Goal: Information Seeking & Learning: Find specific page/section

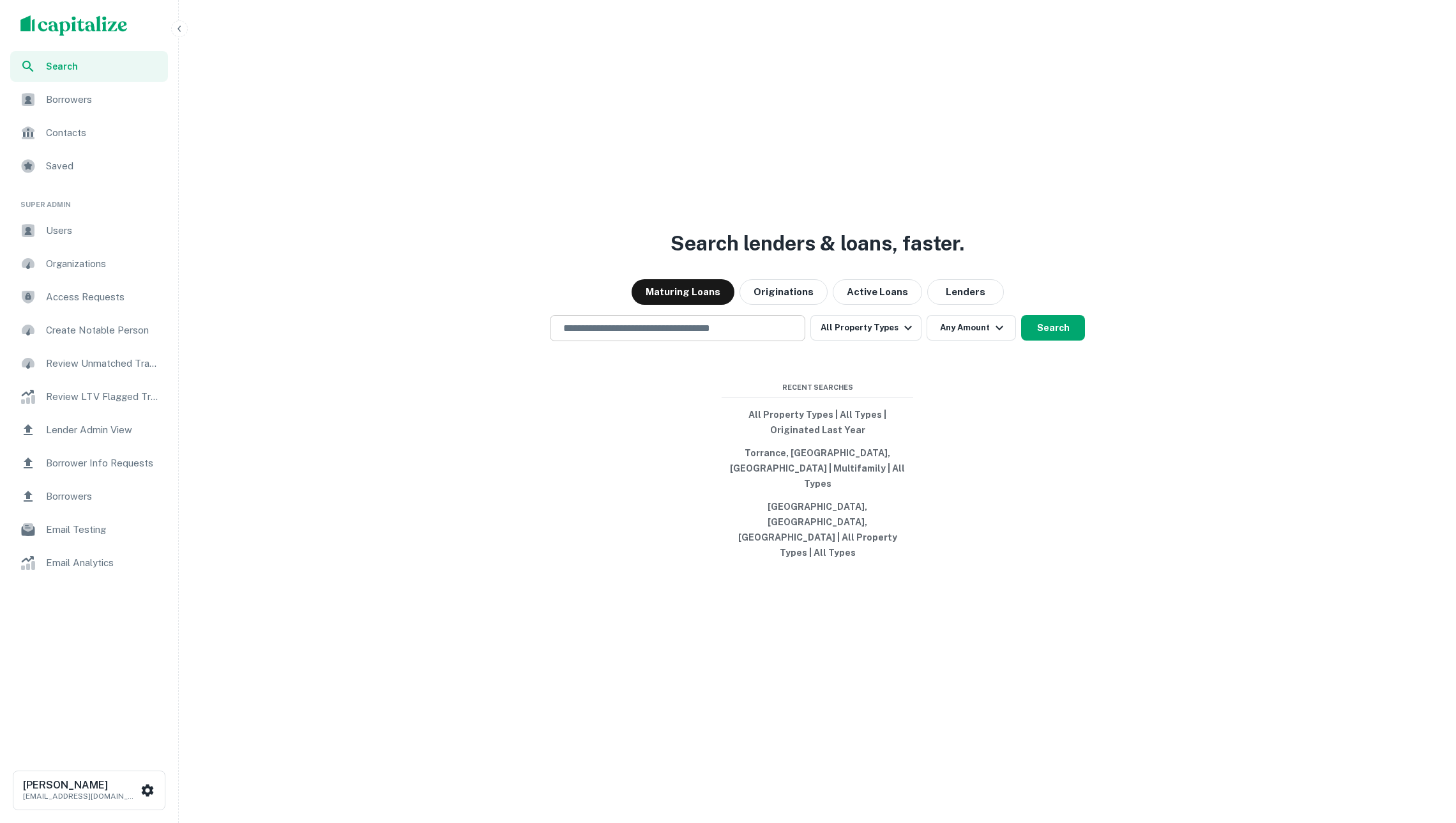
click at [710, 341] on div "​" at bounding box center [678, 328] width 256 height 26
click at [753, 305] on button "Originations" at bounding box center [783, 292] width 88 height 26
click at [869, 341] on button "All Property Types" at bounding box center [866, 327] width 111 height 26
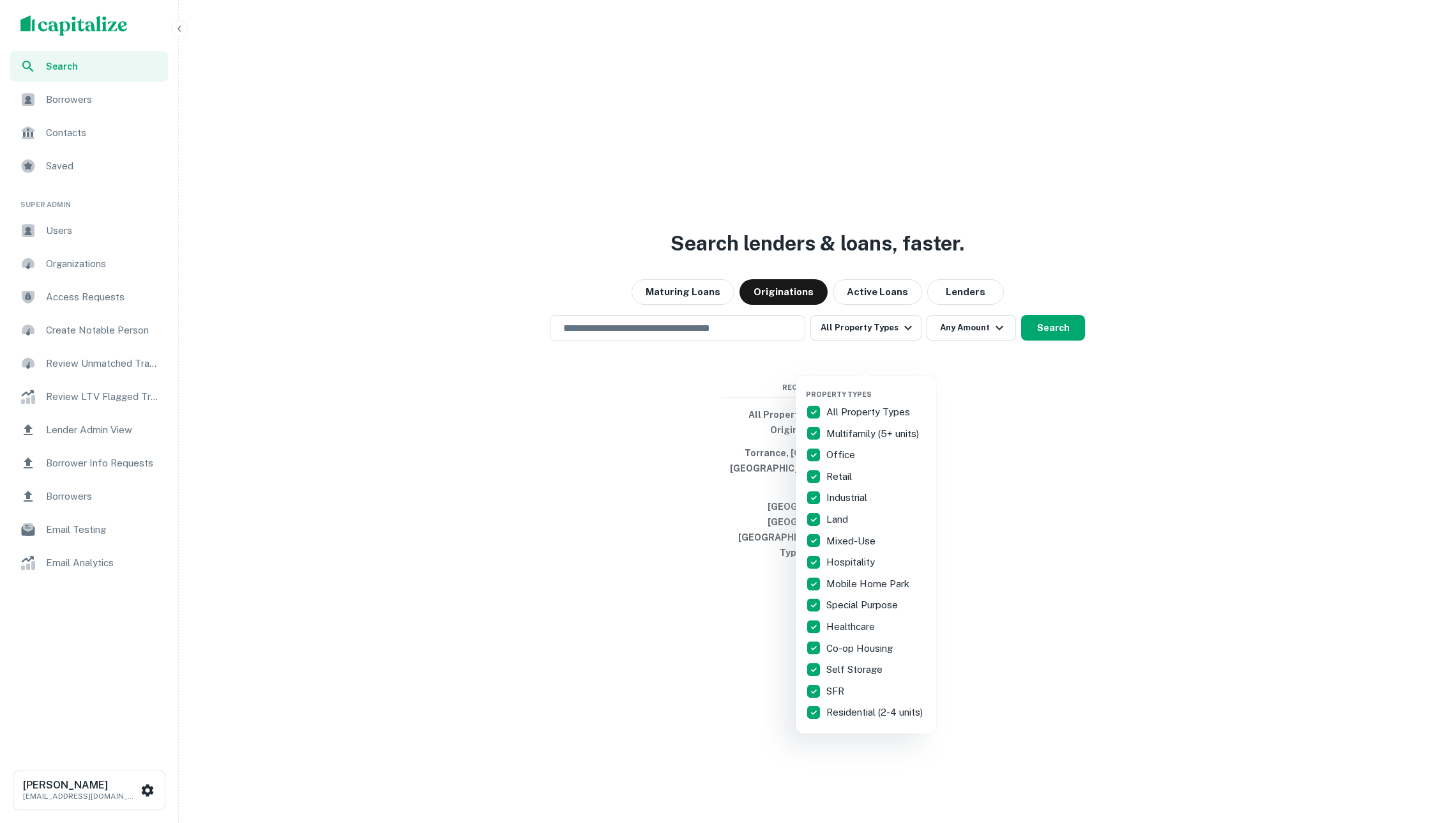
click at [890, 361] on div at bounding box center [728, 412] width 1456 height 823
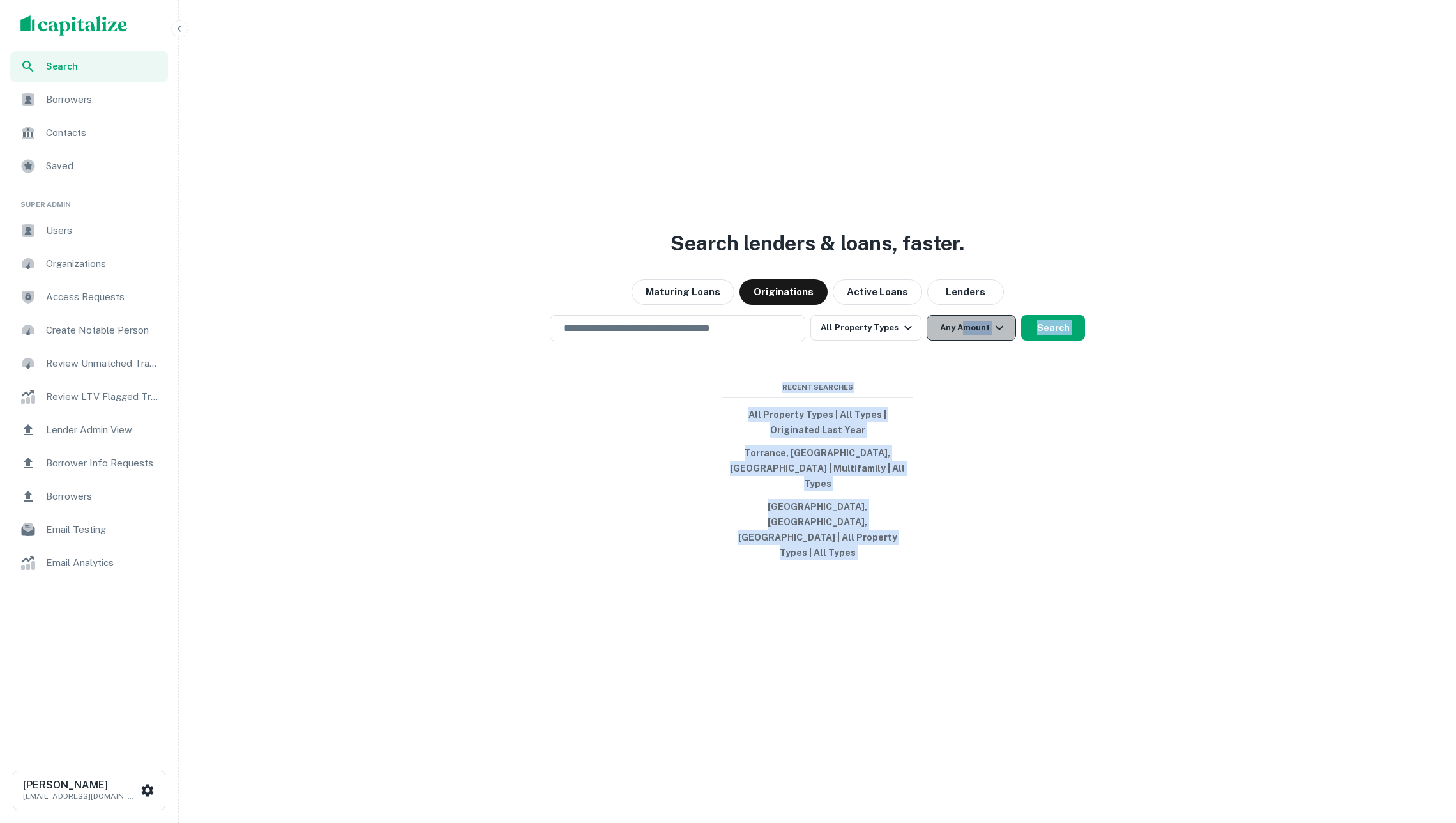
click at [962, 341] on button "Any Amount" at bounding box center [971, 327] width 89 height 26
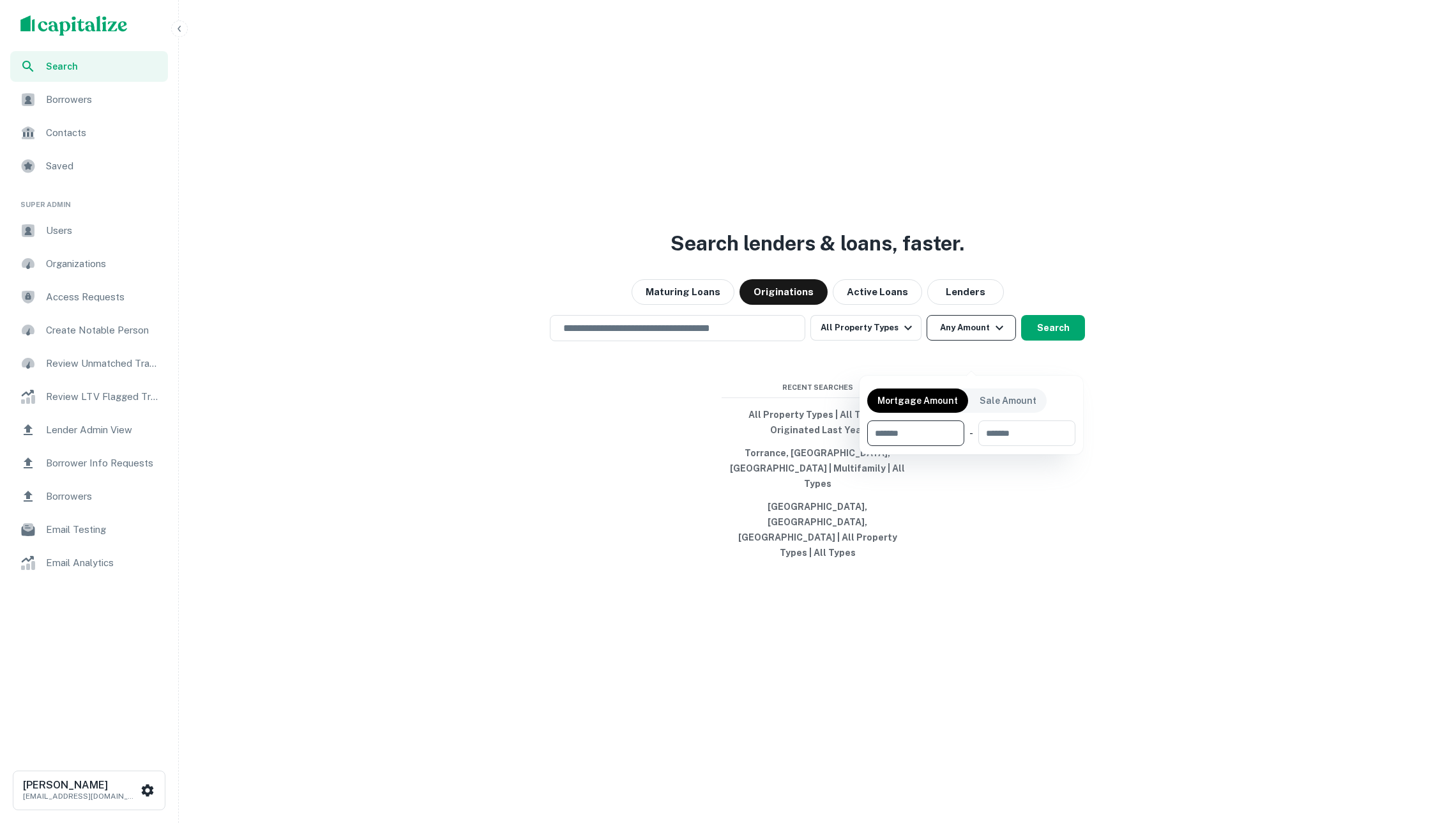
type input "*"
type input "*******"
click at [1013, 525] on div at bounding box center [728, 412] width 1456 height 823
click at [1050, 341] on button "Search" at bounding box center [1053, 327] width 63 height 26
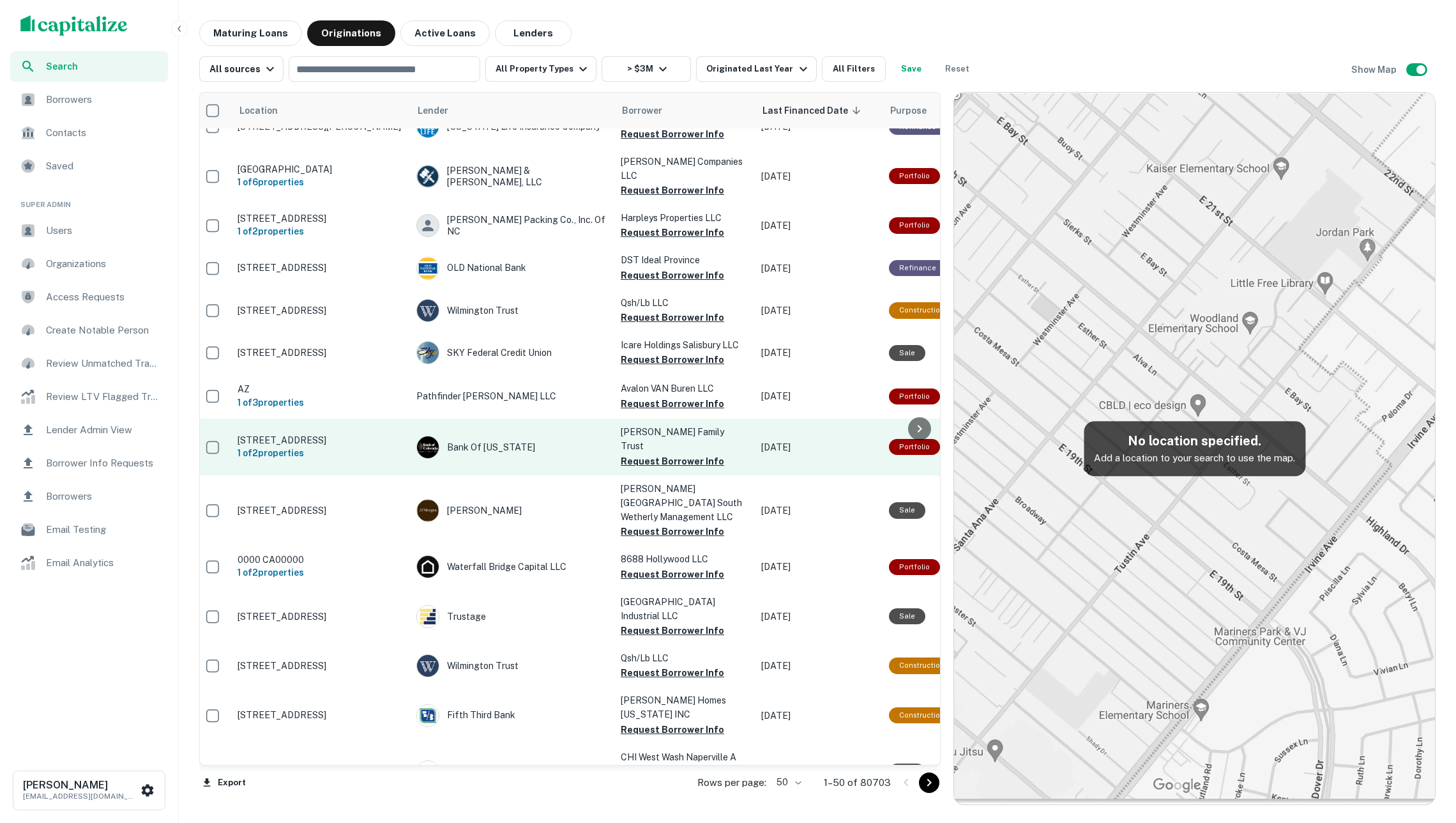
scroll to position [1595, 6]
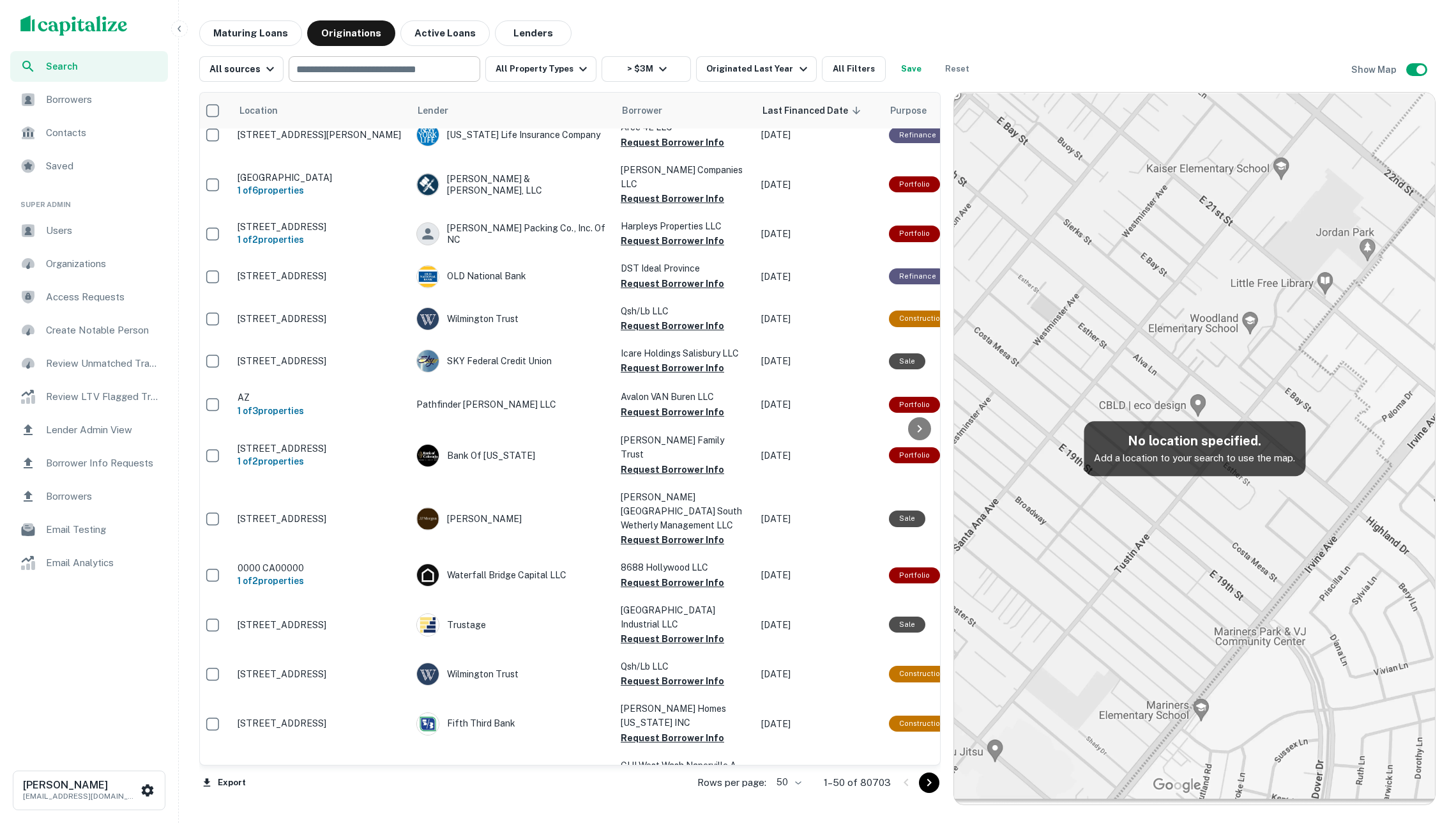
click at [455, 79] on div "​" at bounding box center [384, 68] width 191 height 26
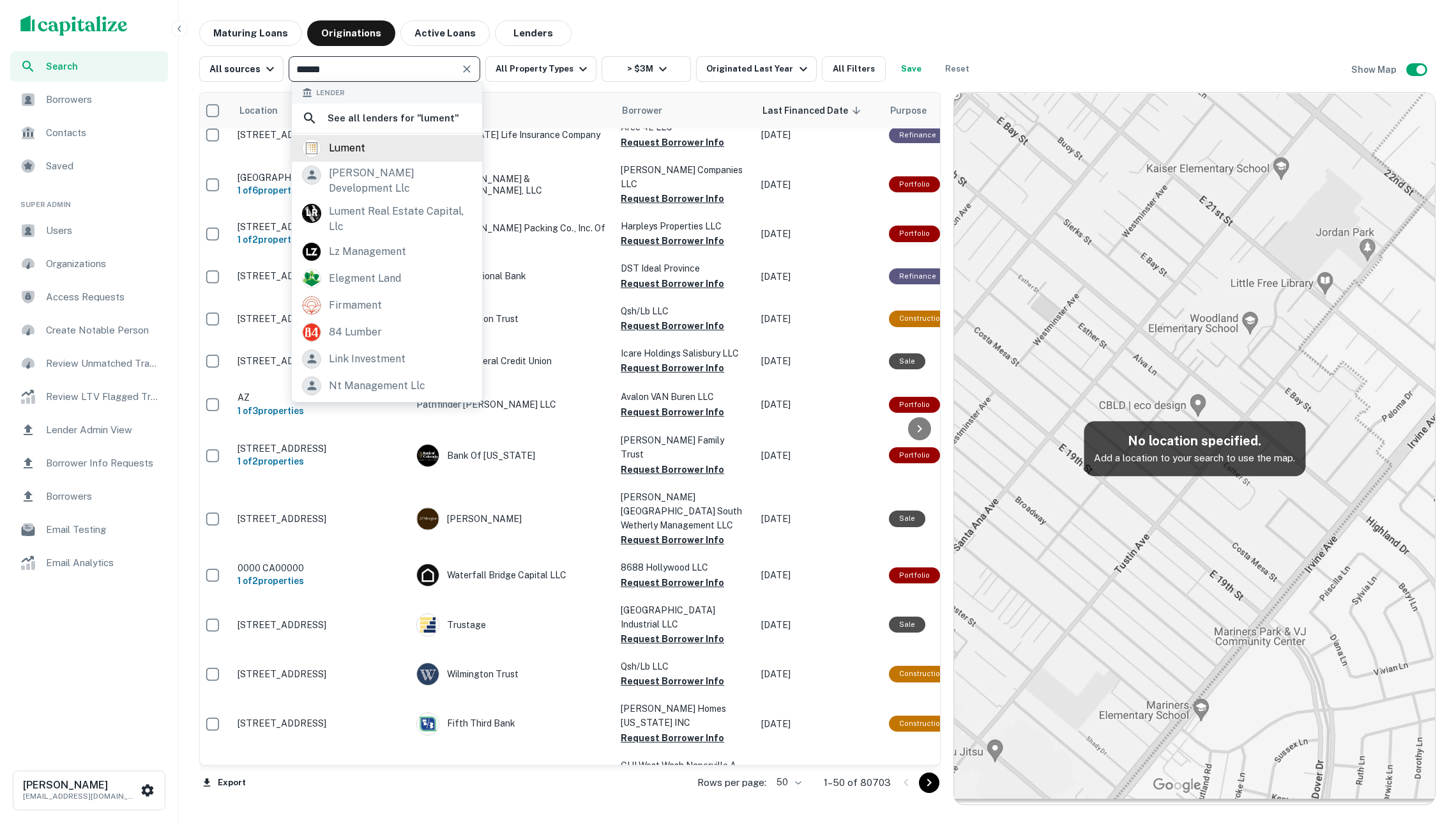
type input "******"
click at [416, 158] on div "lument" at bounding box center [387, 148] width 170 height 19
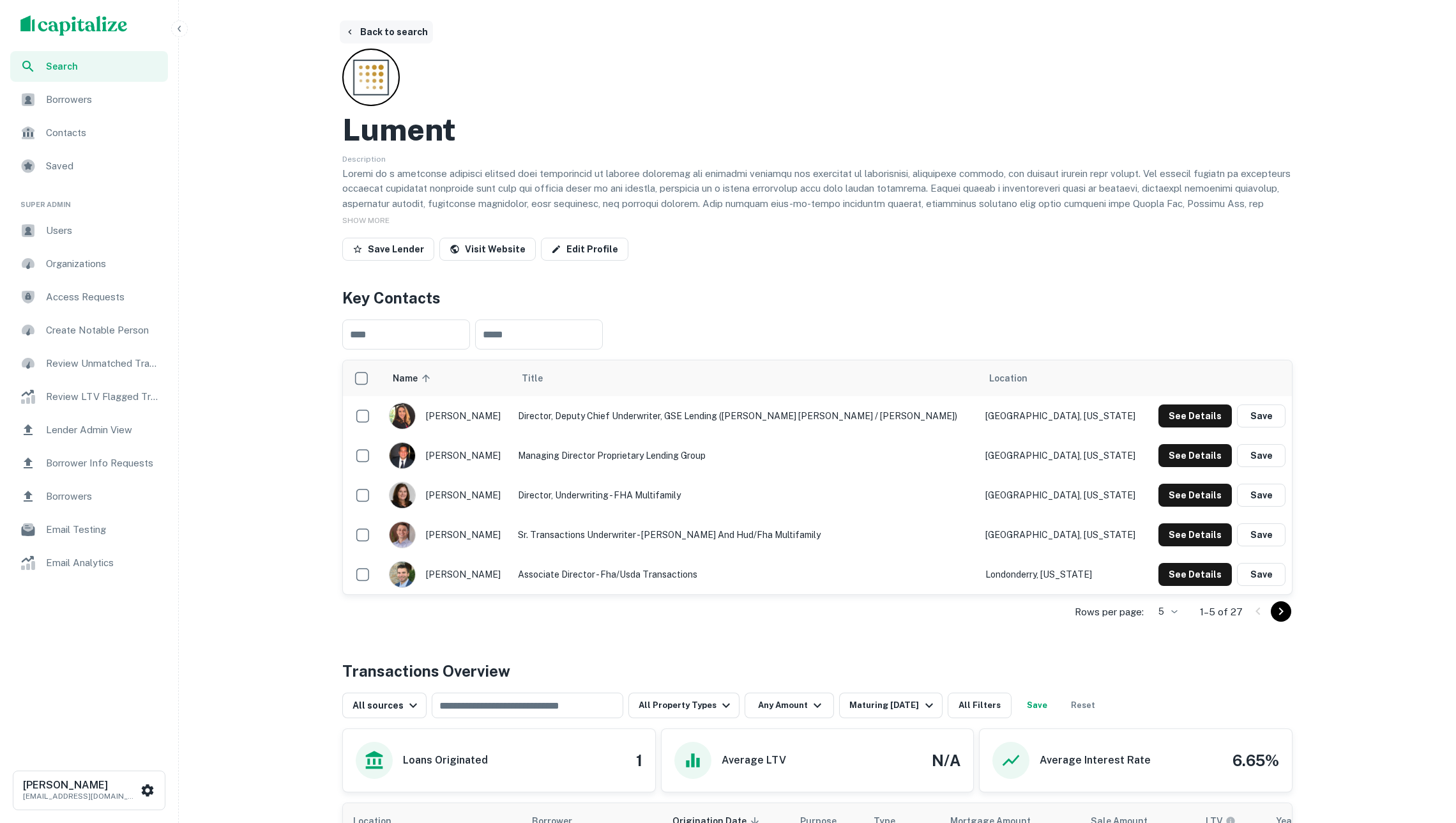
click at [375, 29] on button "Back to search" at bounding box center [386, 32] width 93 height 23
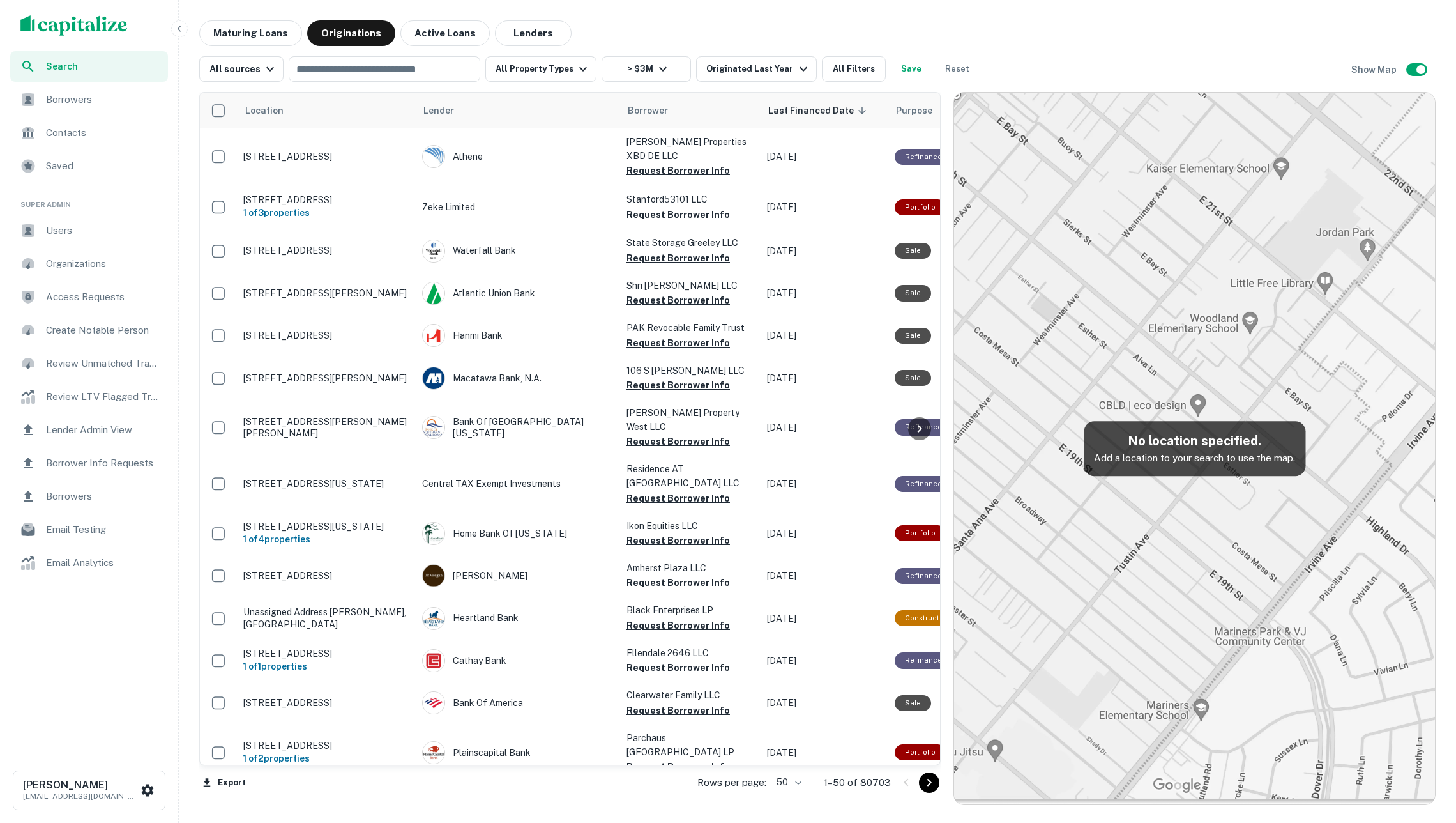
scroll to position [1595, 0]
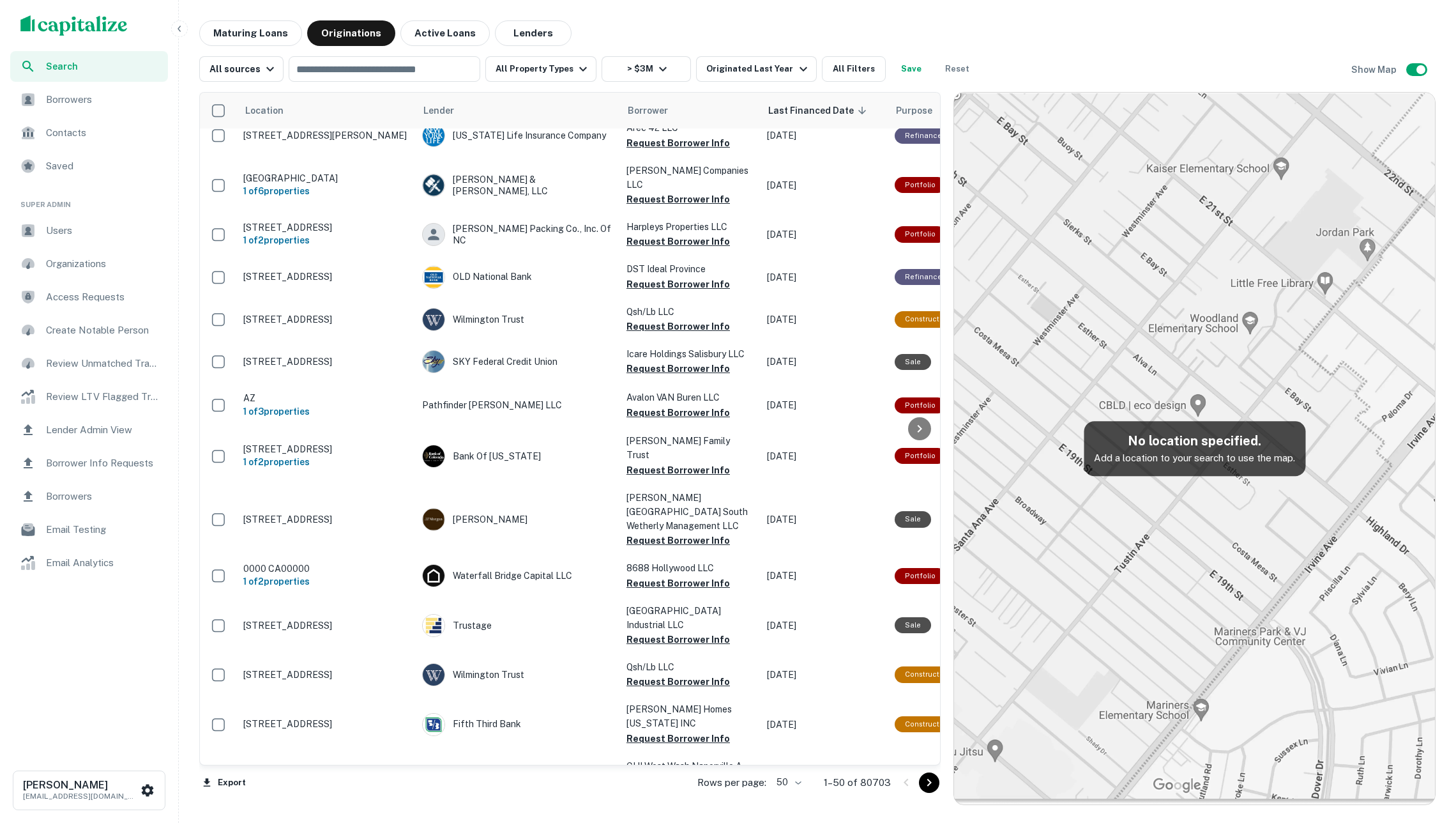
click at [843, 84] on div "Location Lender Borrower Last Financed Date sorted descending Purpose Type Mort…" at bounding box center [818, 443] width 1237 height 723
click at [851, 70] on button "All Filters" at bounding box center [853, 68] width 63 height 26
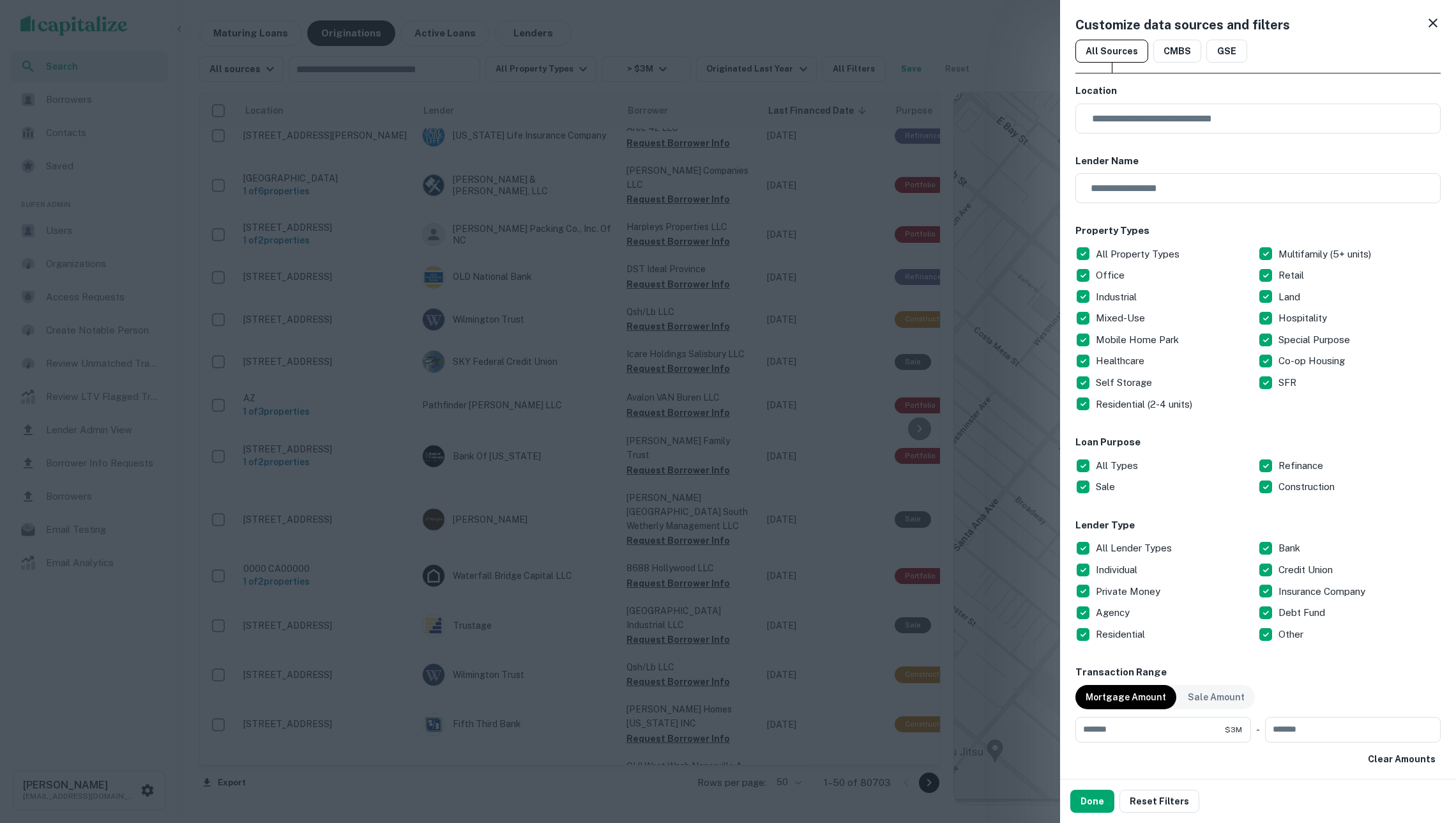
click at [1142, 548] on p "All Lender Types" at bounding box center [1134, 548] width 78 height 16
click at [1104, 793] on button "Done" at bounding box center [1092, 801] width 44 height 23
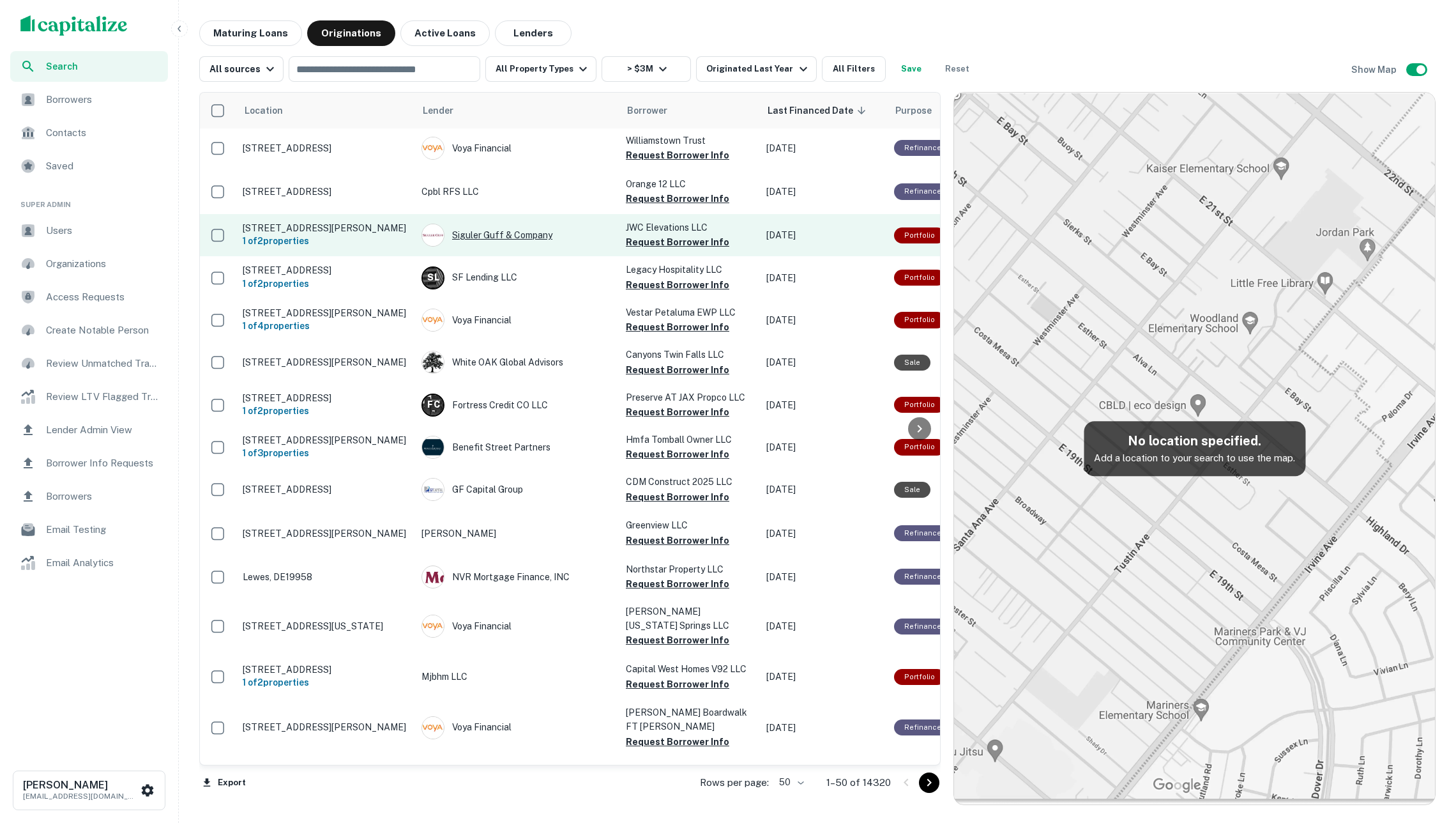
scroll to position [430, 2]
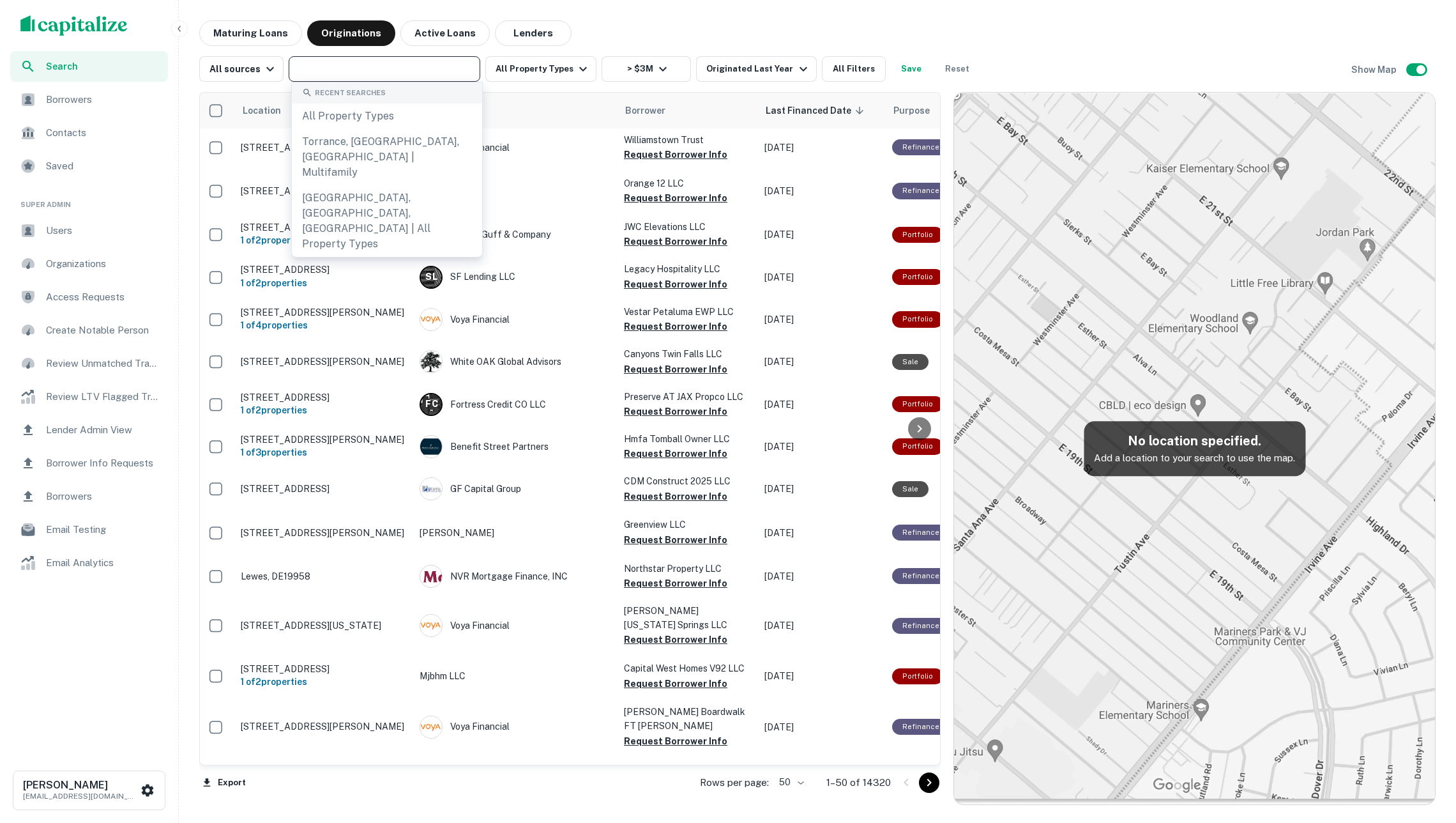
click at [392, 75] on input "text" at bounding box center [383, 69] width 182 height 18
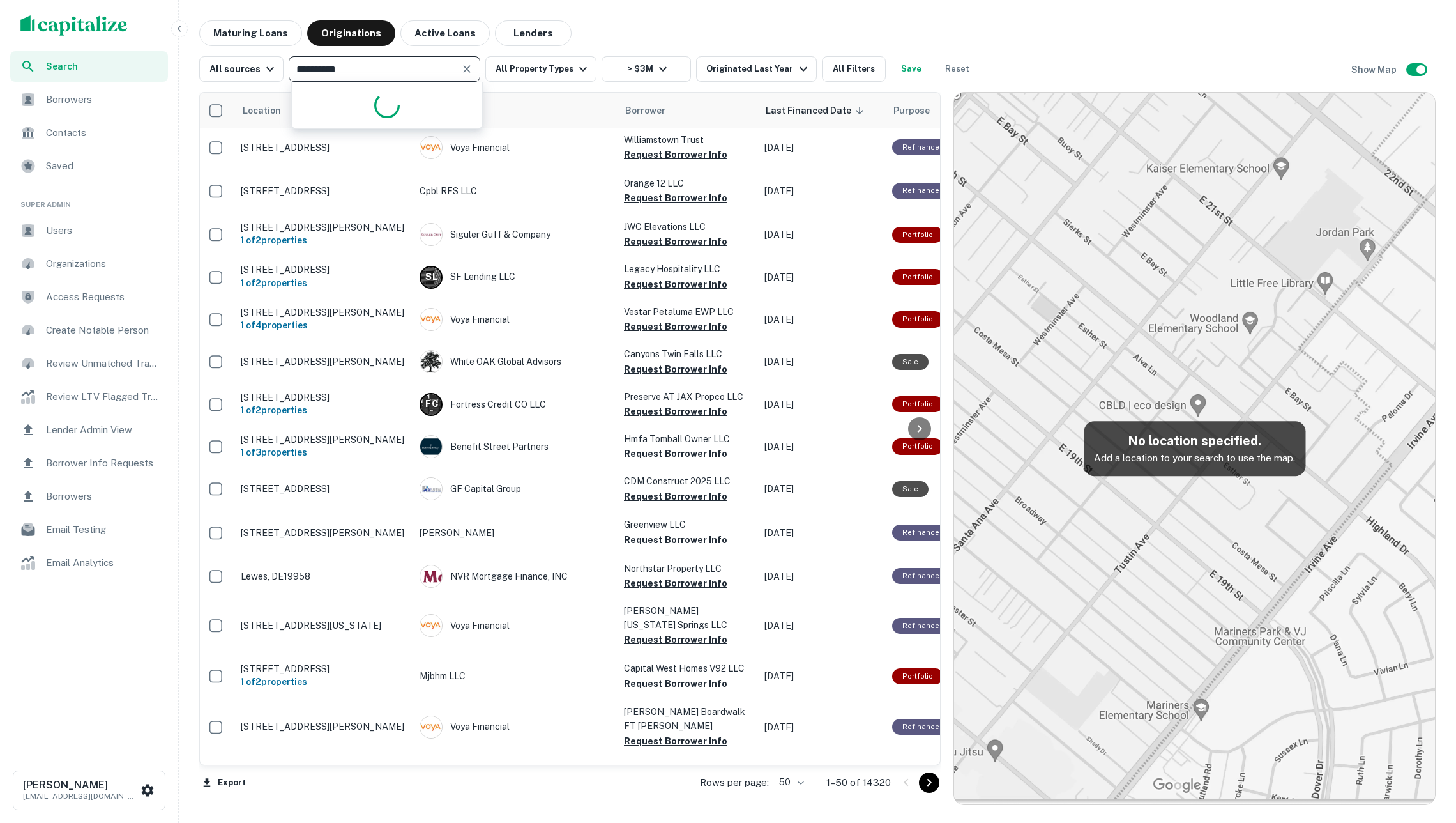
type input "**********"
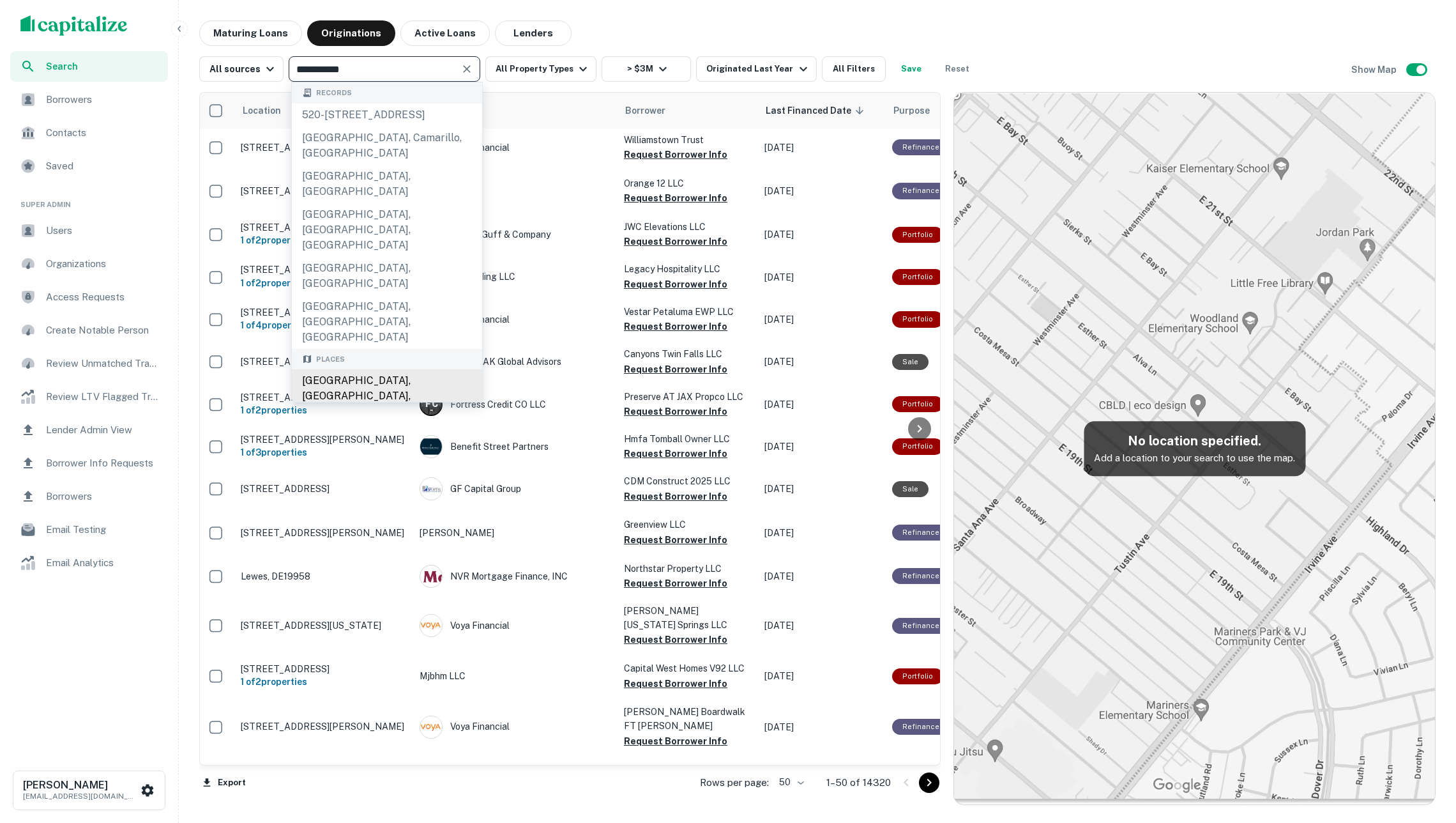
click at [406, 369] on div "Los Angeles, CA, USA" at bounding box center [387, 396] width 190 height 54
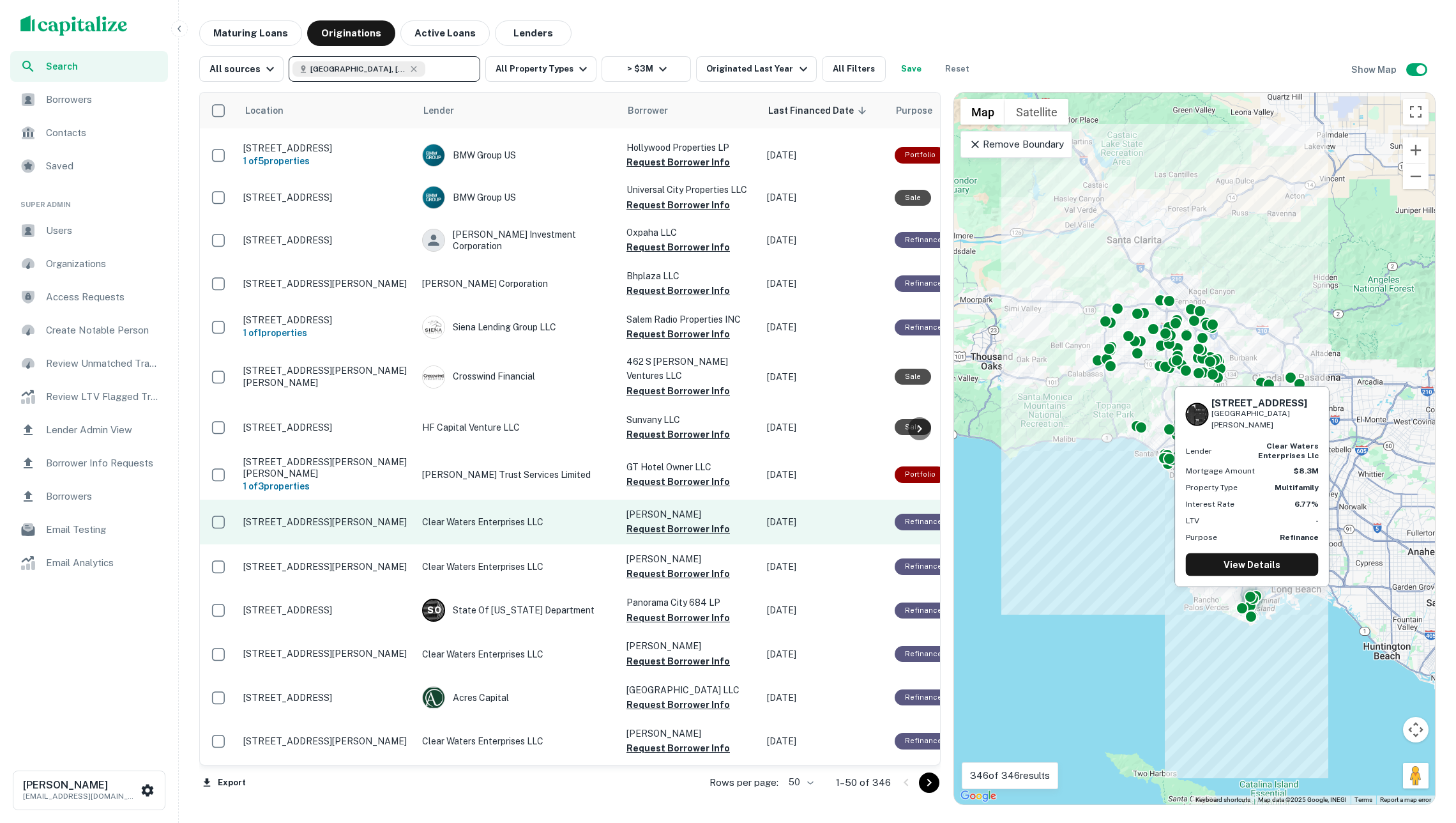
scroll to position [825, 0]
click at [425, 515] on p "Clear Waters Enterprises LLC" at bounding box center [518, 521] width 191 height 14
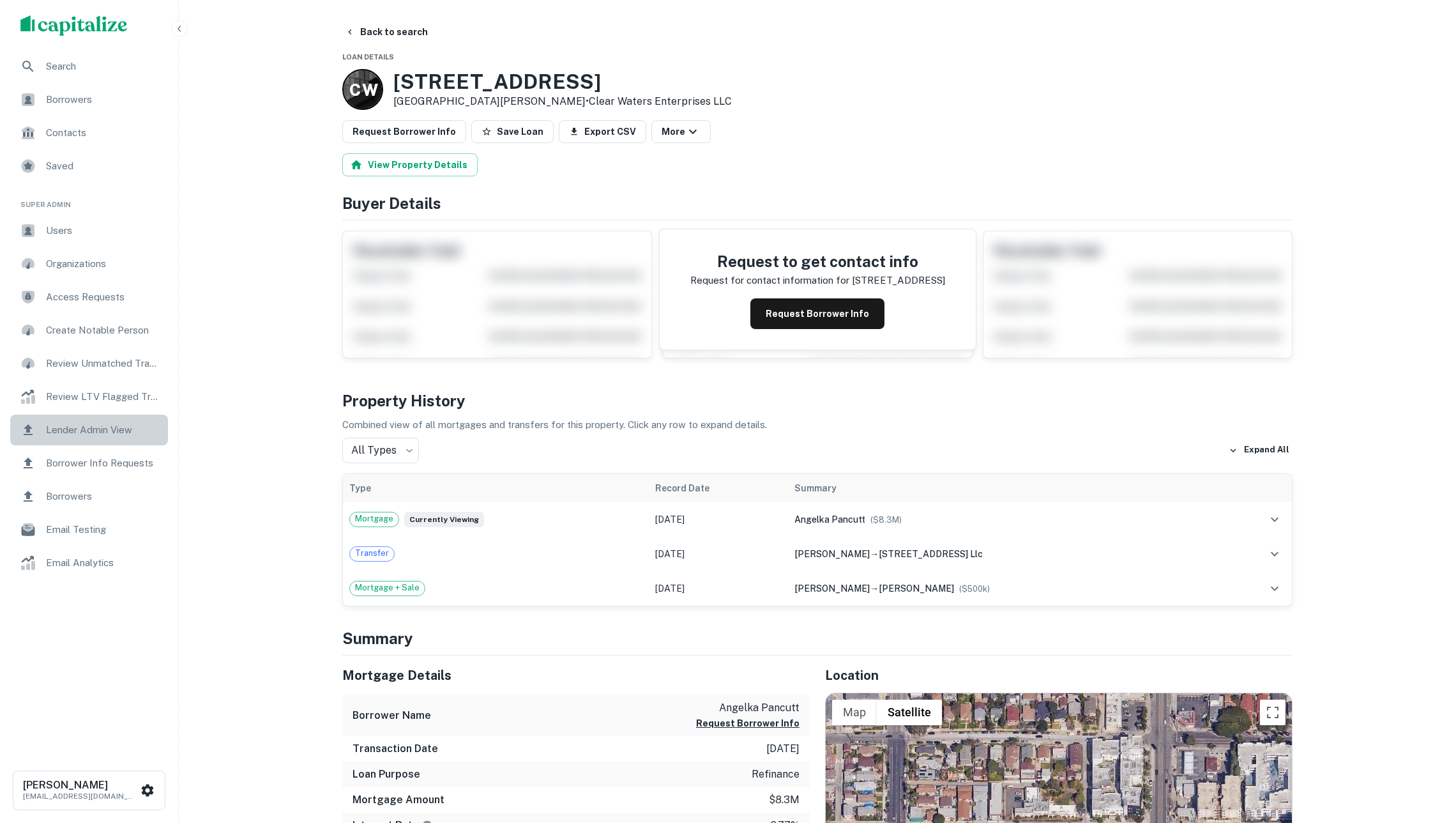
click at [118, 421] on div "Lender Admin View" at bounding box center [88, 430] width 157 height 31
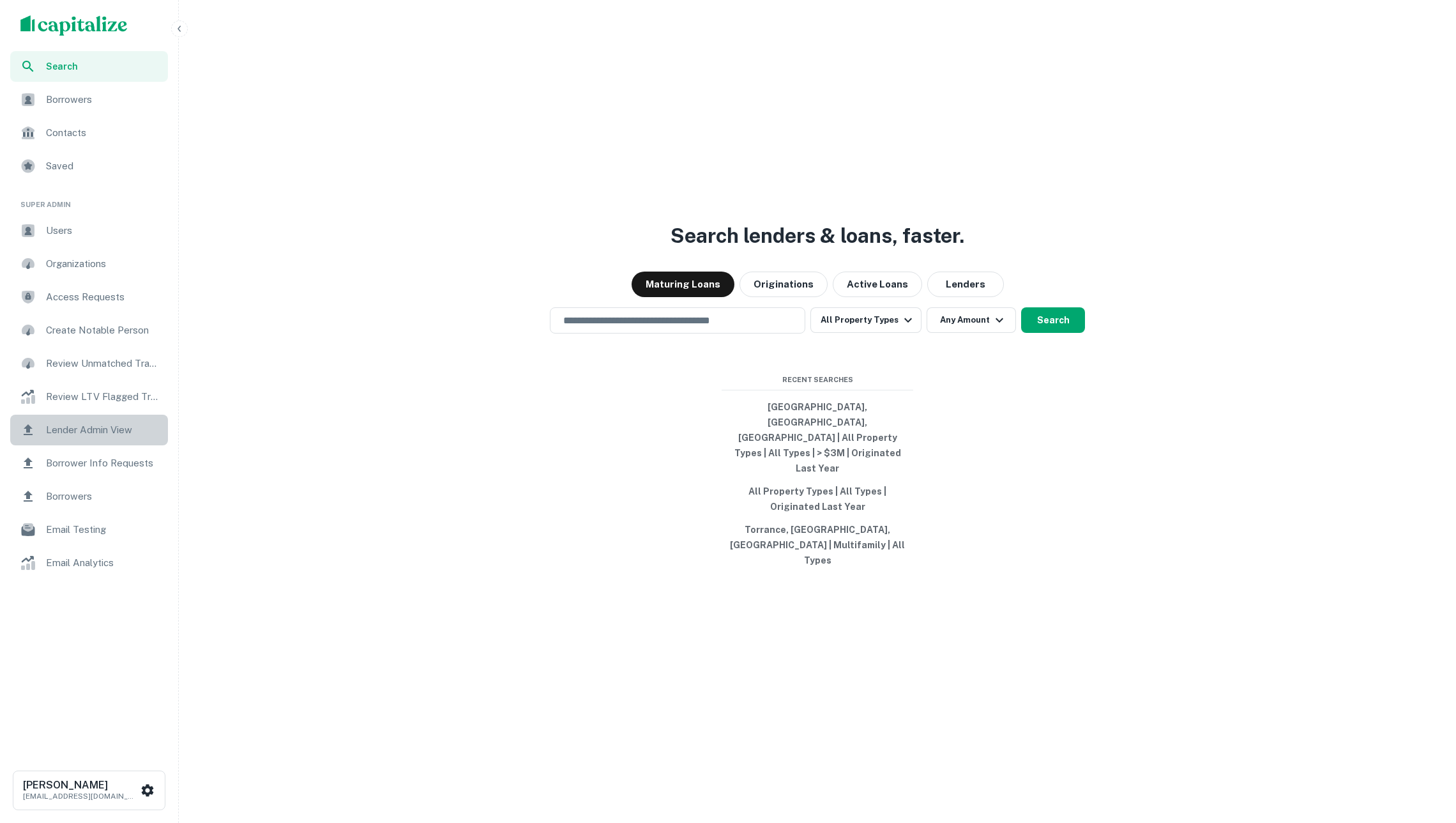
click at [113, 426] on span "Lender Admin View" at bounding box center [103, 430] width 115 height 16
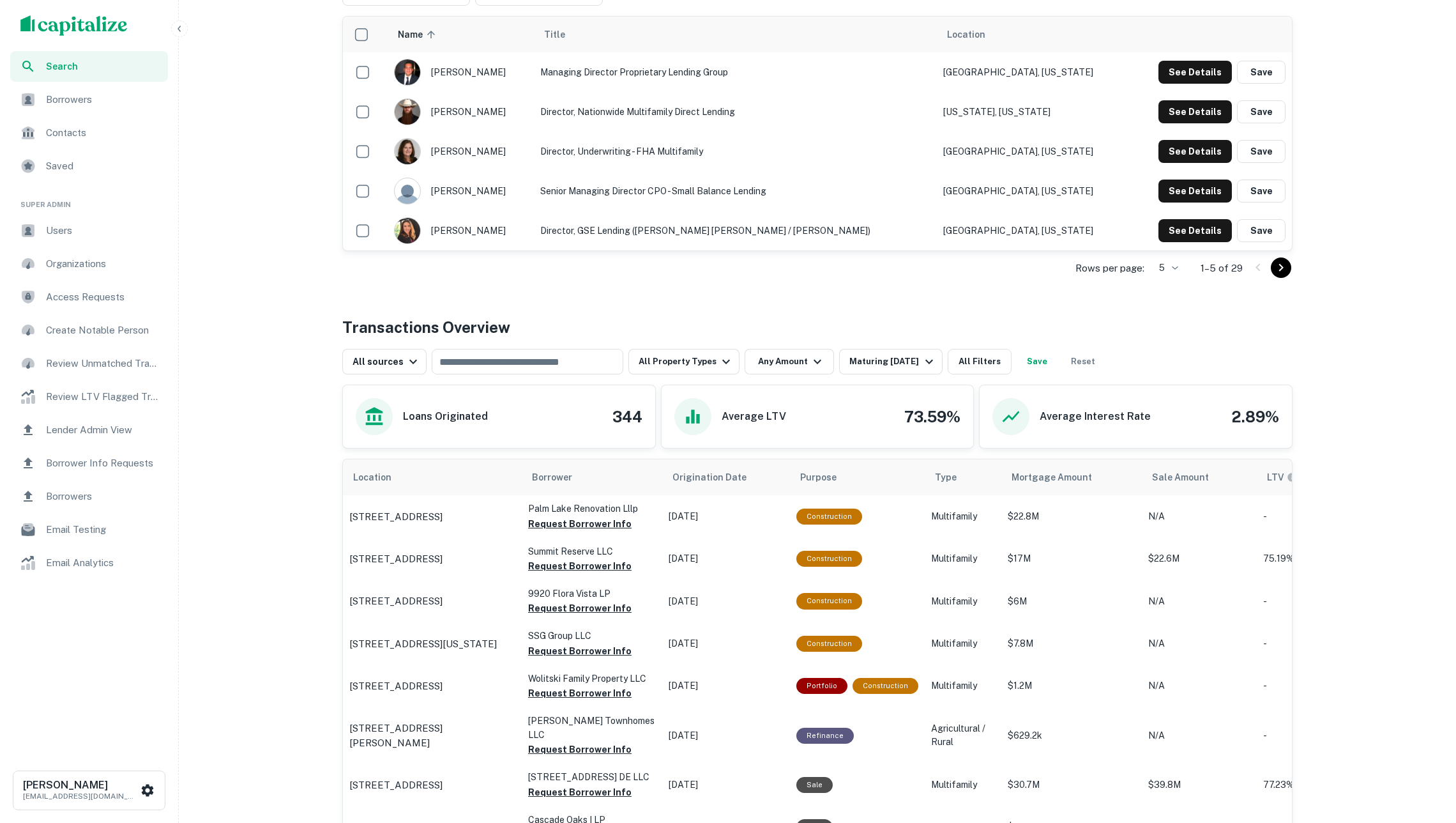
scroll to position [152, 0]
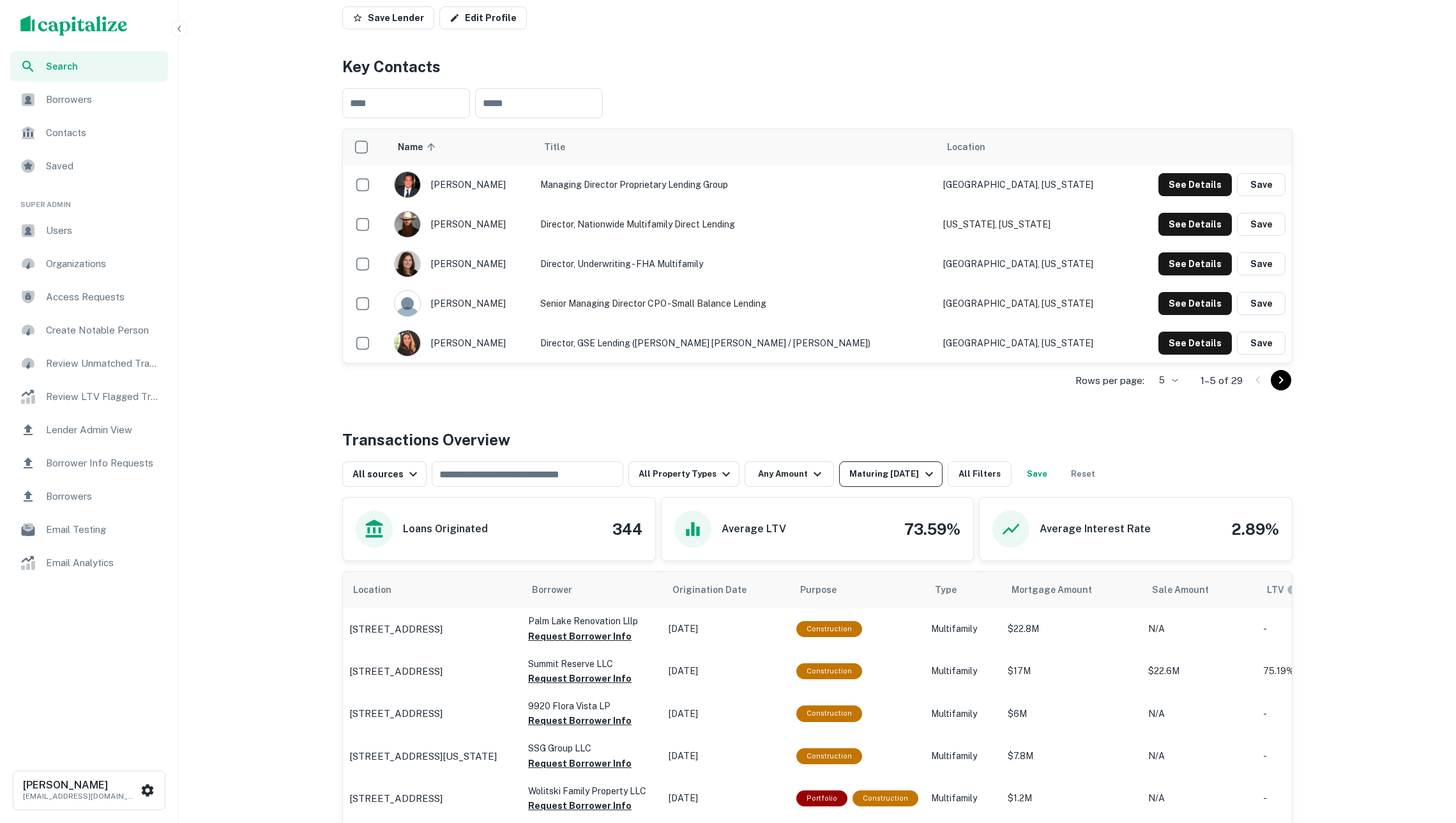
click at [888, 461] on div "All sources ​ All Property Types Any Amount Maturing In 1 Year All Filters Save…" at bounding box center [817, 468] width 951 height 35
click at [888, 469] on div "Maturing [DATE]" at bounding box center [892, 473] width 87 height 16
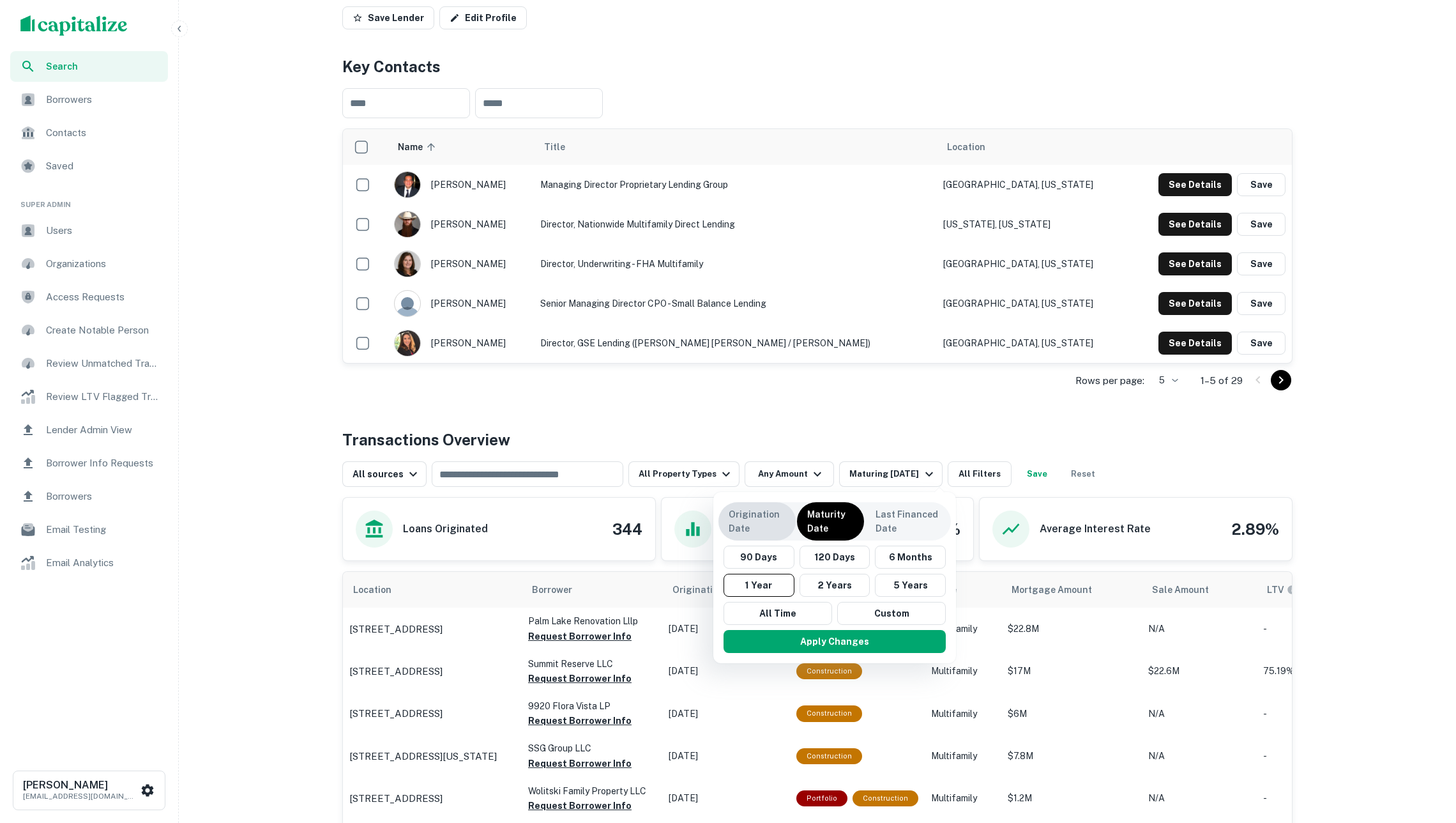
click at [749, 515] on p "Origination Date" at bounding box center [757, 521] width 57 height 28
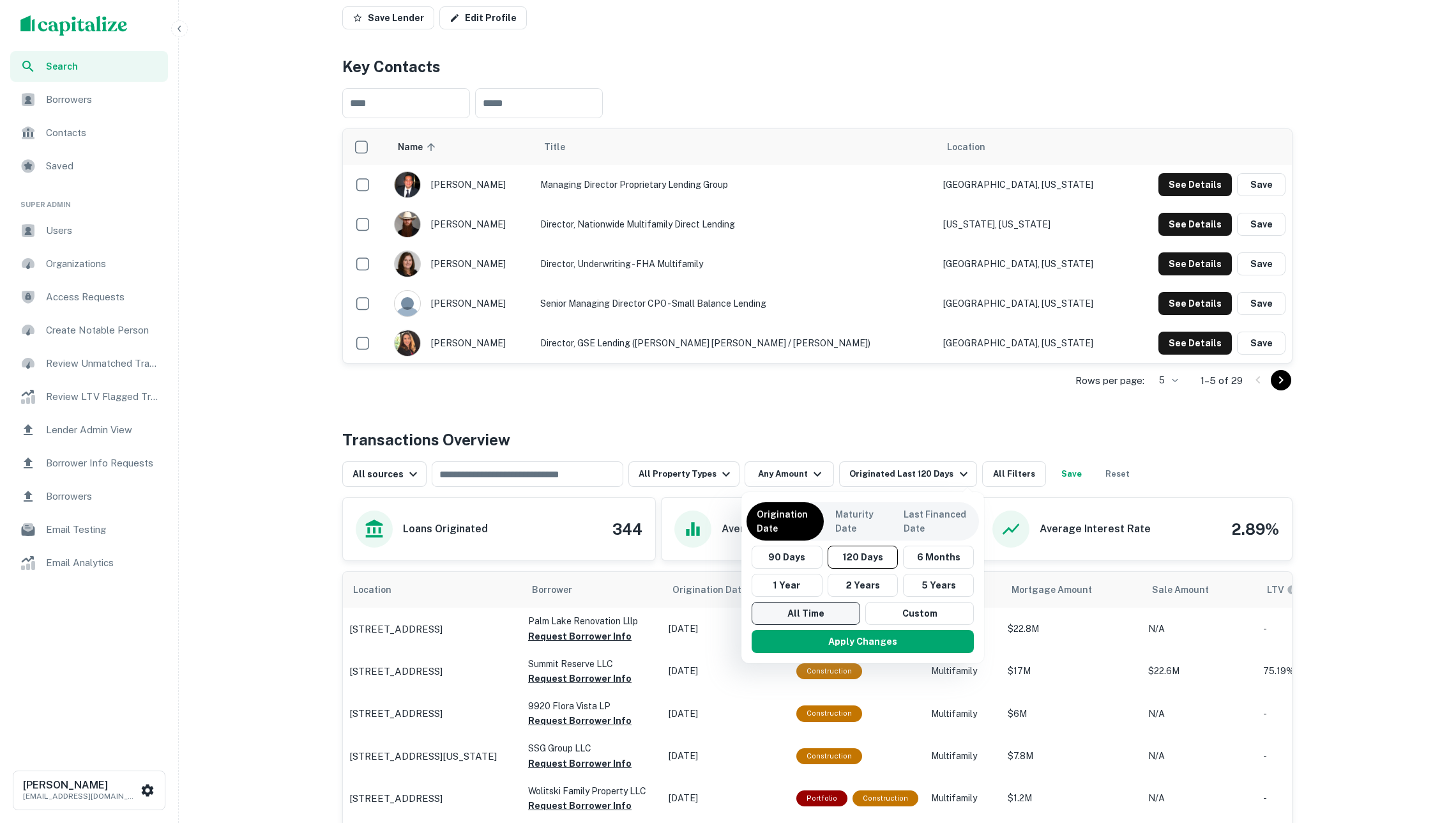
click at [800, 611] on button "All Time" at bounding box center [806, 614] width 109 height 23
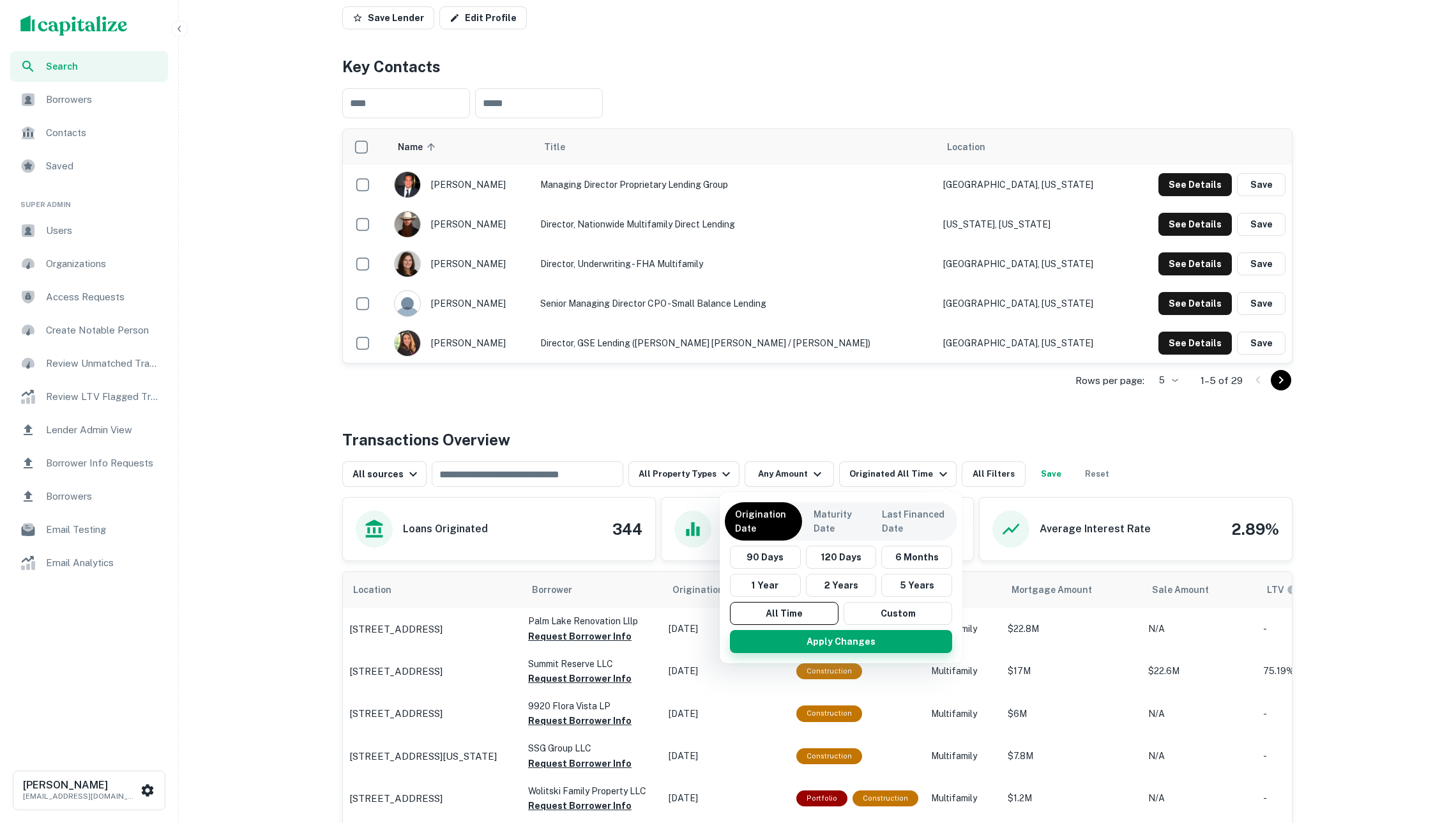
click at [818, 638] on button "Apply Changes" at bounding box center [841, 642] width 223 height 23
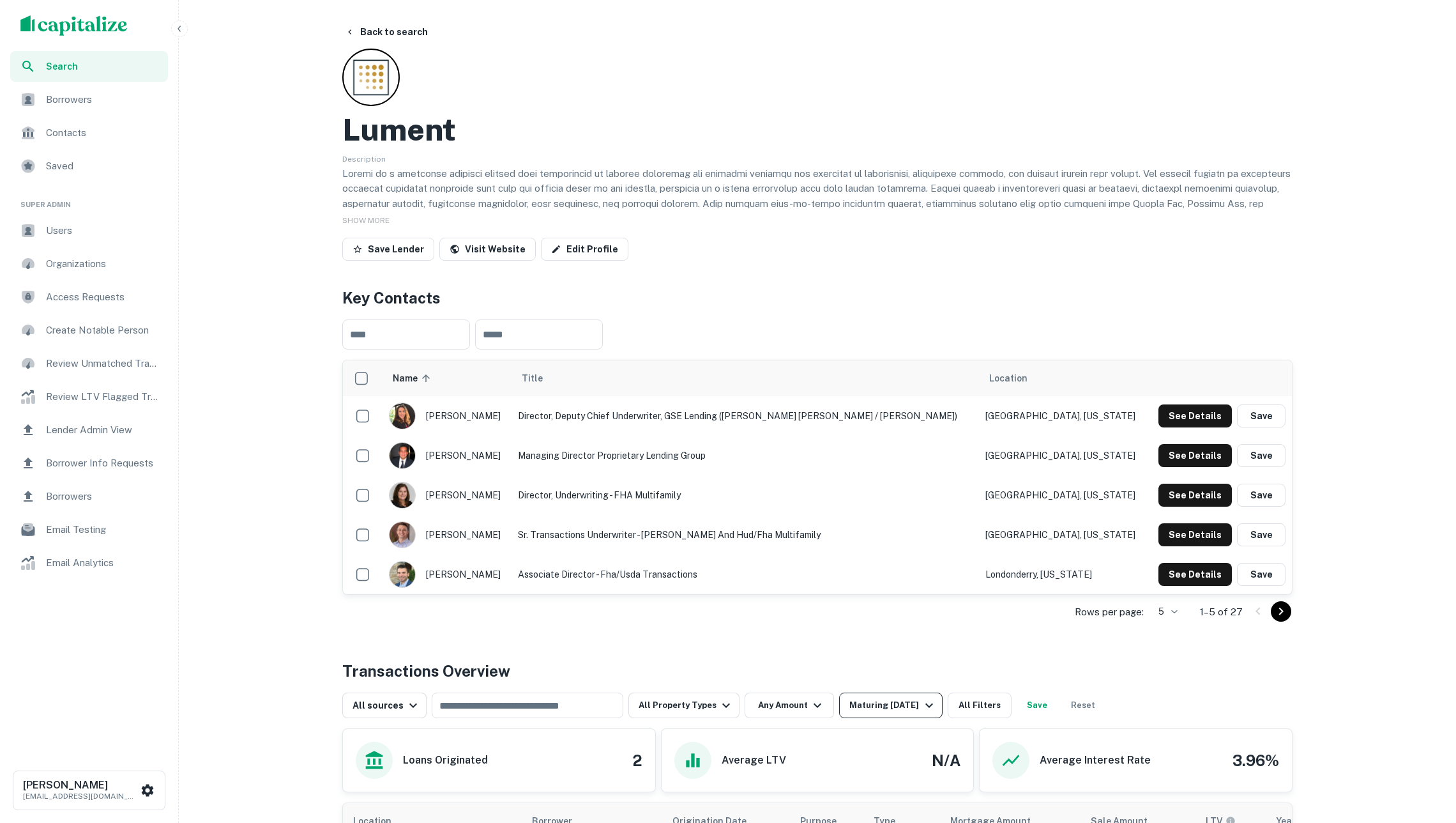
click at [877, 700] on div "Maturing [DATE]" at bounding box center [892, 705] width 87 height 16
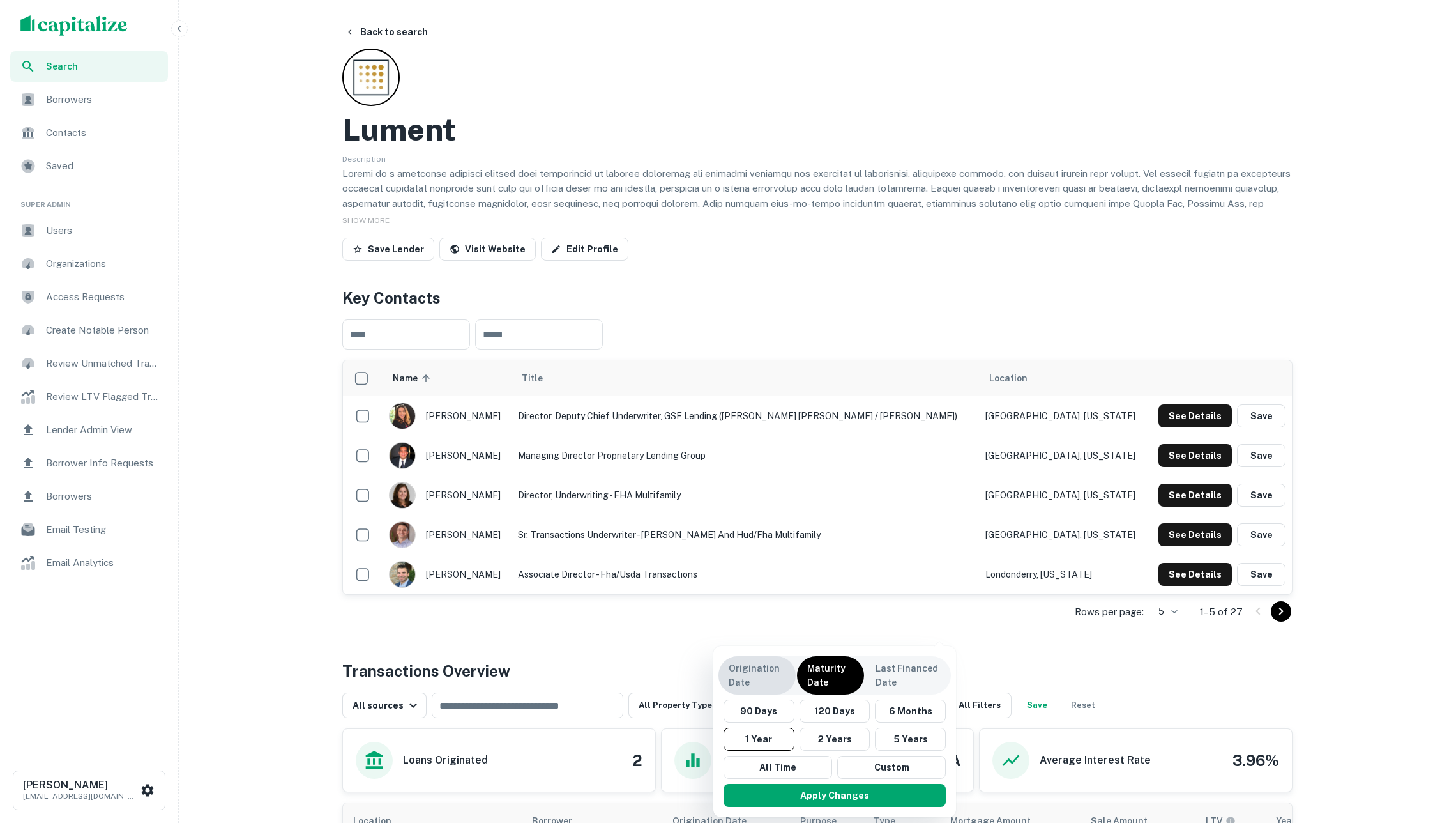
click at [756, 688] on p "Origination Date" at bounding box center [757, 675] width 57 height 28
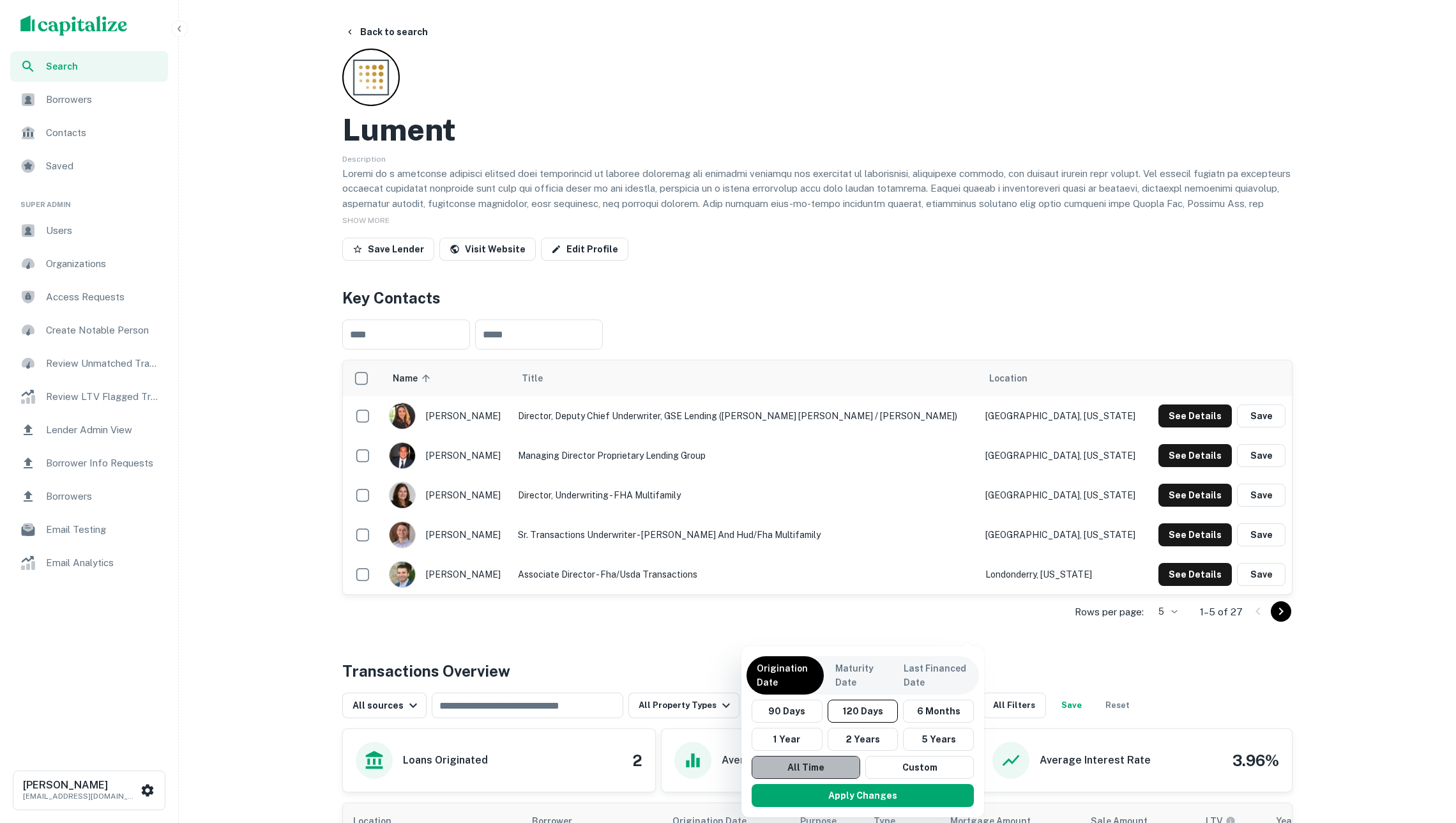
click at [790, 765] on button "All Time" at bounding box center [806, 767] width 109 height 23
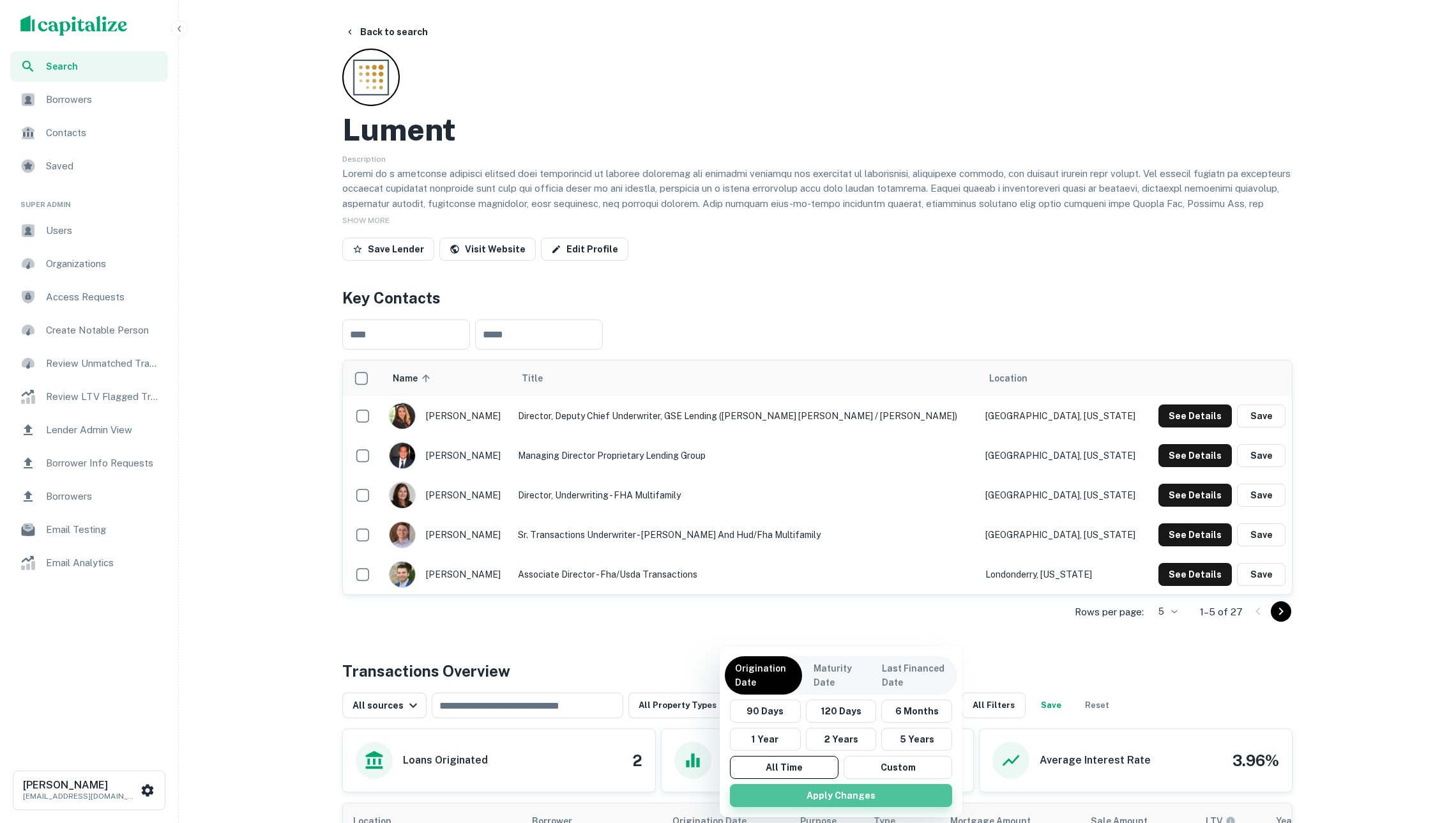
click at [801, 788] on button "Apply Changes" at bounding box center [841, 796] width 223 height 23
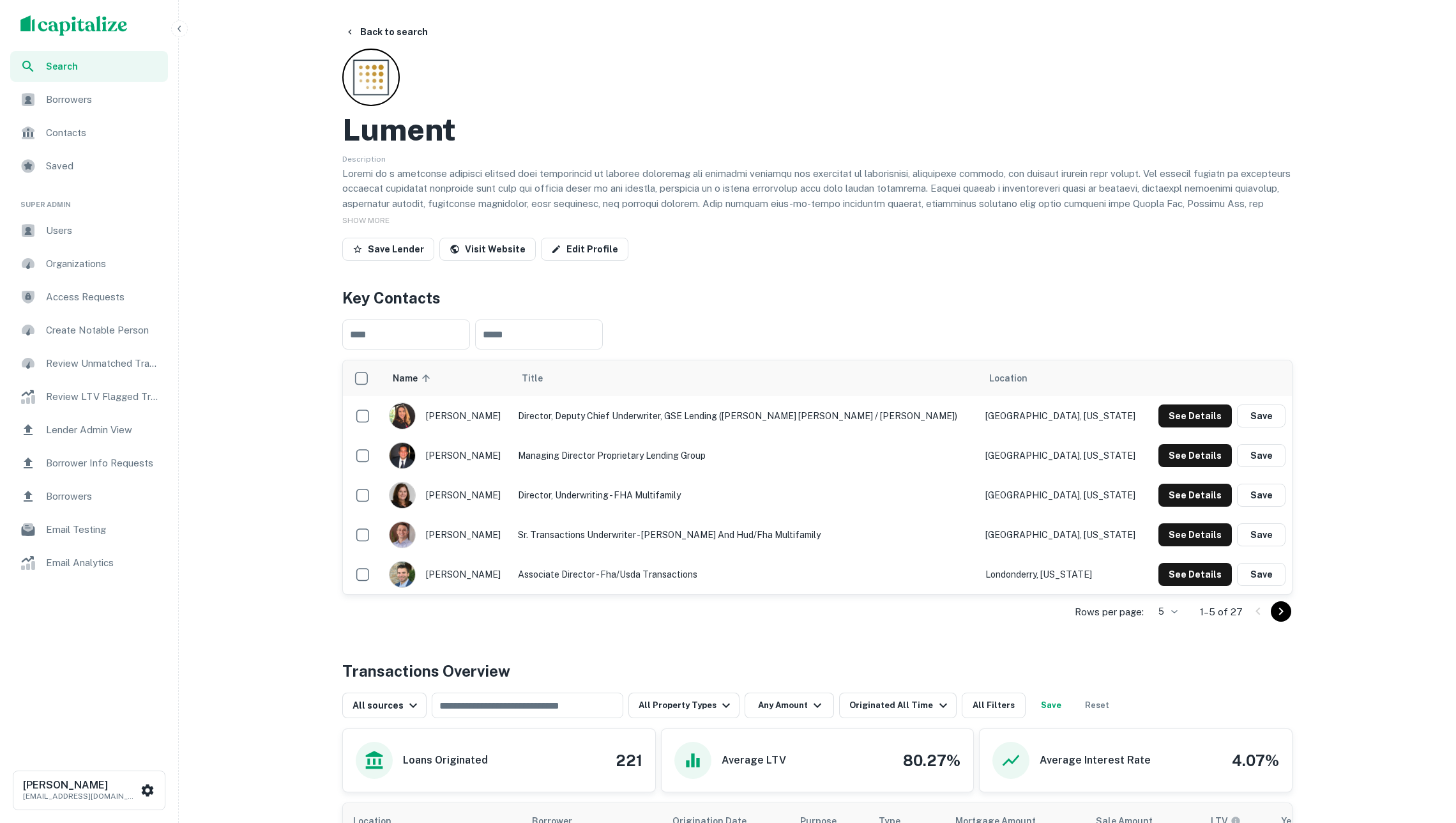
click at [126, 417] on div "Lender Admin View" at bounding box center [88, 430] width 157 height 31
